Goal: Find specific page/section: Find specific page/section

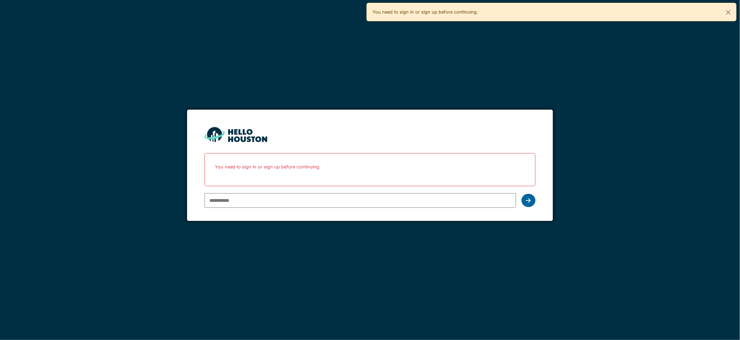
type input "**********"
click at [533, 202] on div at bounding box center [528, 200] width 14 height 13
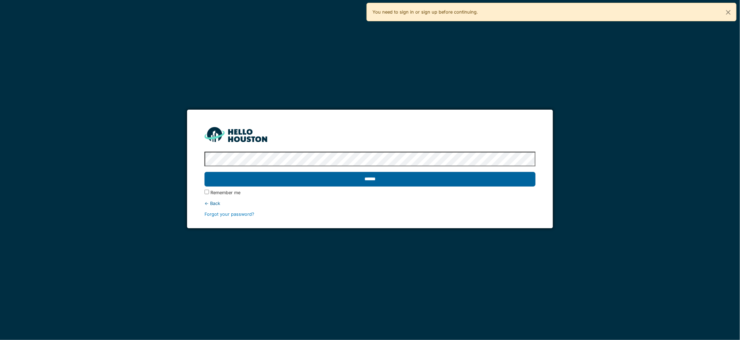
click at [469, 182] on input "******" at bounding box center [369, 179] width 331 height 15
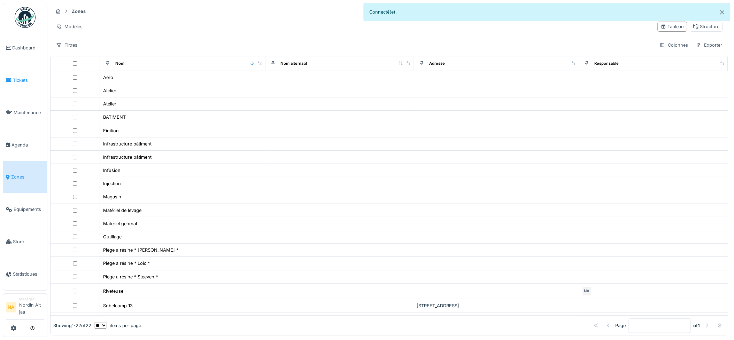
click at [28, 86] on link "Tickets" at bounding box center [25, 80] width 44 height 32
